Goal: Task Accomplishment & Management: Complete application form

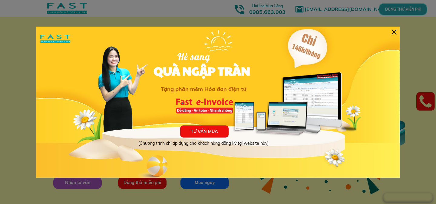
click at [395, 31] on div at bounding box center [394, 32] width 5 height 5
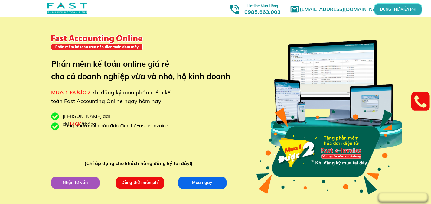
click at [137, 180] on p "Dùng thử miễn phí" at bounding box center [140, 183] width 48 height 12
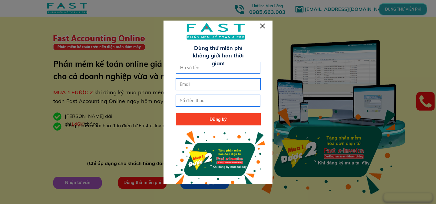
click at [220, 69] on input "text" at bounding box center [218, 68] width 79 height 12
click at [261, 25] on div at bounding box center [262, 26] width 5 height 5
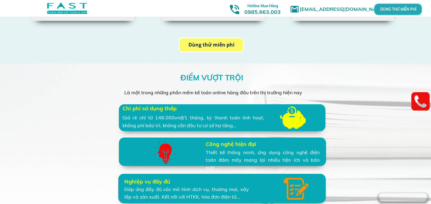
scroll to position [1242, 0]
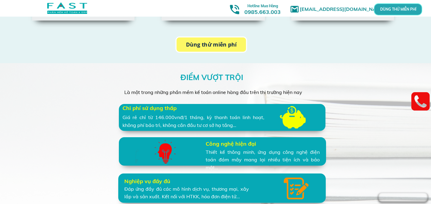
click at [204, 47] on p "Dùng thử miễn phí" at bounding box center [212, 45] width 70 height 14
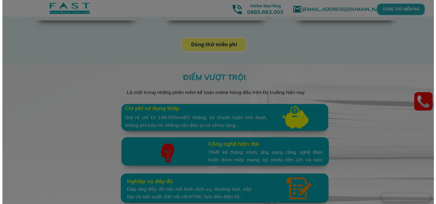
scroll to position [0, 0]
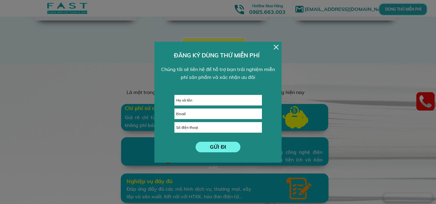
click at [275, 46] on div at bounding box center [276, 47] width 5 height 5
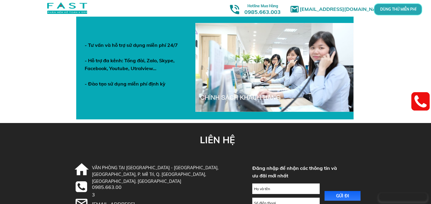
scroll to position [2094, 0]
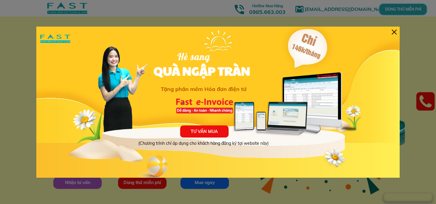
click at [391, 28] on div "TƯ VẤN MUA (Chương trình chỉ áp dụng cho khách hàng đăng ký tại website này) Hè…" at bounding box center [217, 102] width 363 height 151
click at [393, 31] on div at bounding box center [394, 32] width 5 height 5
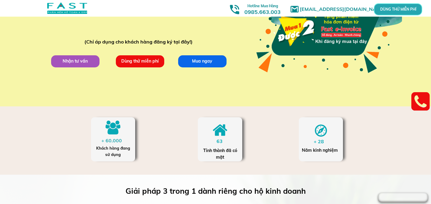
scroll to position [124, 0]
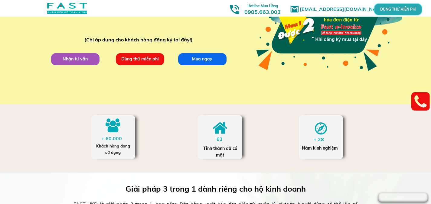
click at [153, 58] on p "Dùng thử miễn phí" at bounding box center [140, 59] width 49 height 12
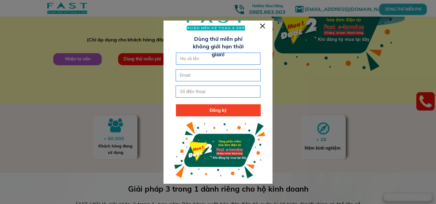
scroll to position [11, 0]
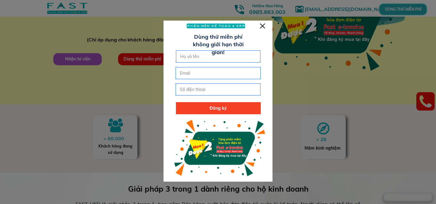
click at [261, 24] on div at bounding box center [262, 26] width 5 height 5
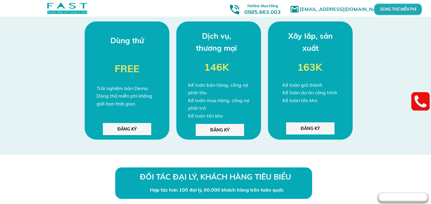
scroll to position [1617, 0]
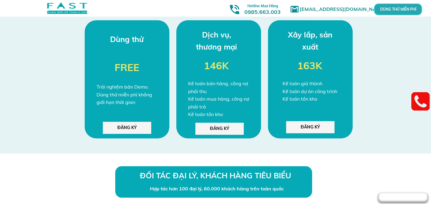
click at [136, 130] on p "ĐĂNG KÝ" at bounding box center [127, 128] width 48 height 12
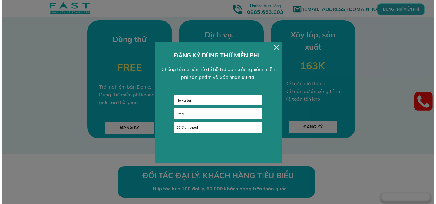
scroll to position [0, 0]
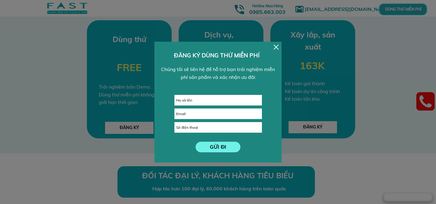
click at [278, 47] on div "GỬI ĐI ĐĂNG KÝ DÙNG THỬ MIỄN PHÍ Chúng tôi sẽ liên hệ để hỗ trợ bạn trải nghiệm…" at bounding box center [217, 102] width 127 height 121
click at [275, 47] on div at bounding box center [276, 47] width 5 height 5
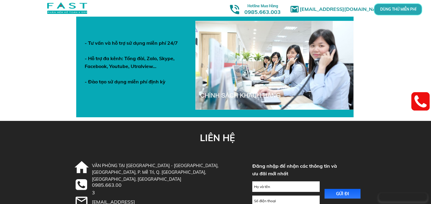
scroll to position [2166, 0]
